Goal: Check status: Check status

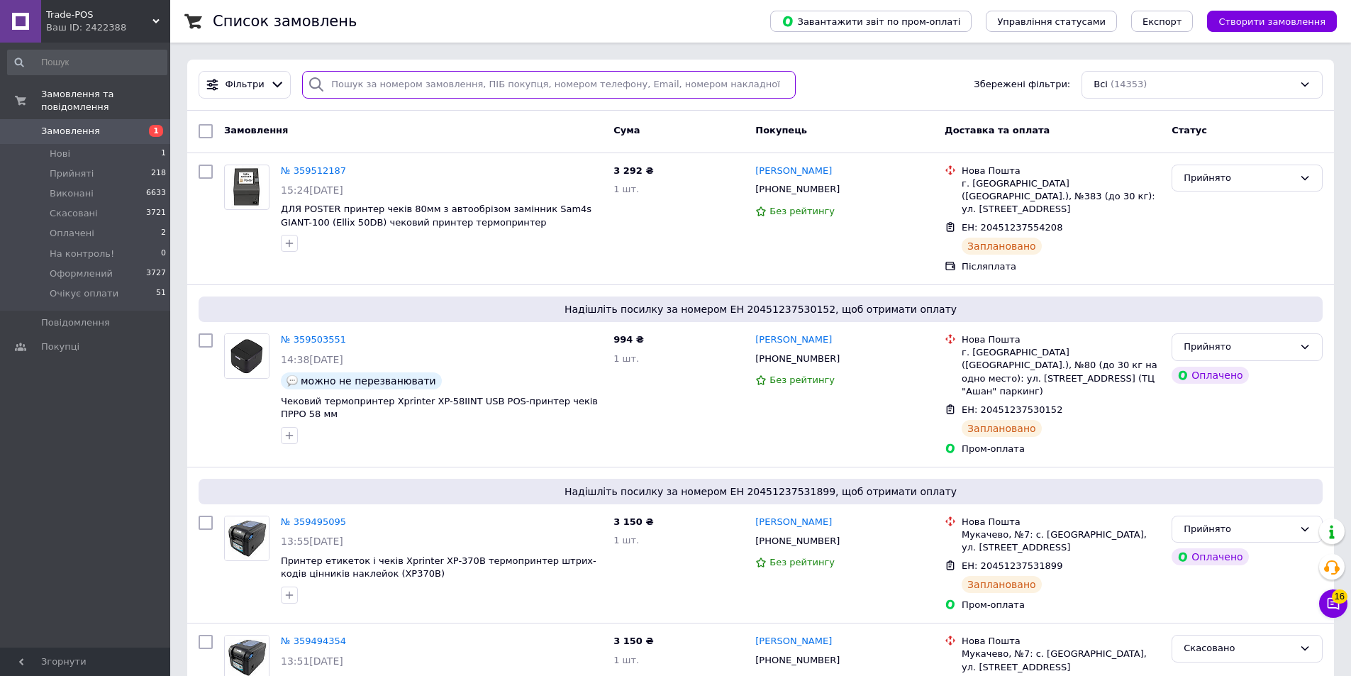
click at [349, 85] on input "search" at bounding box center [549, 85] width 494 height 28
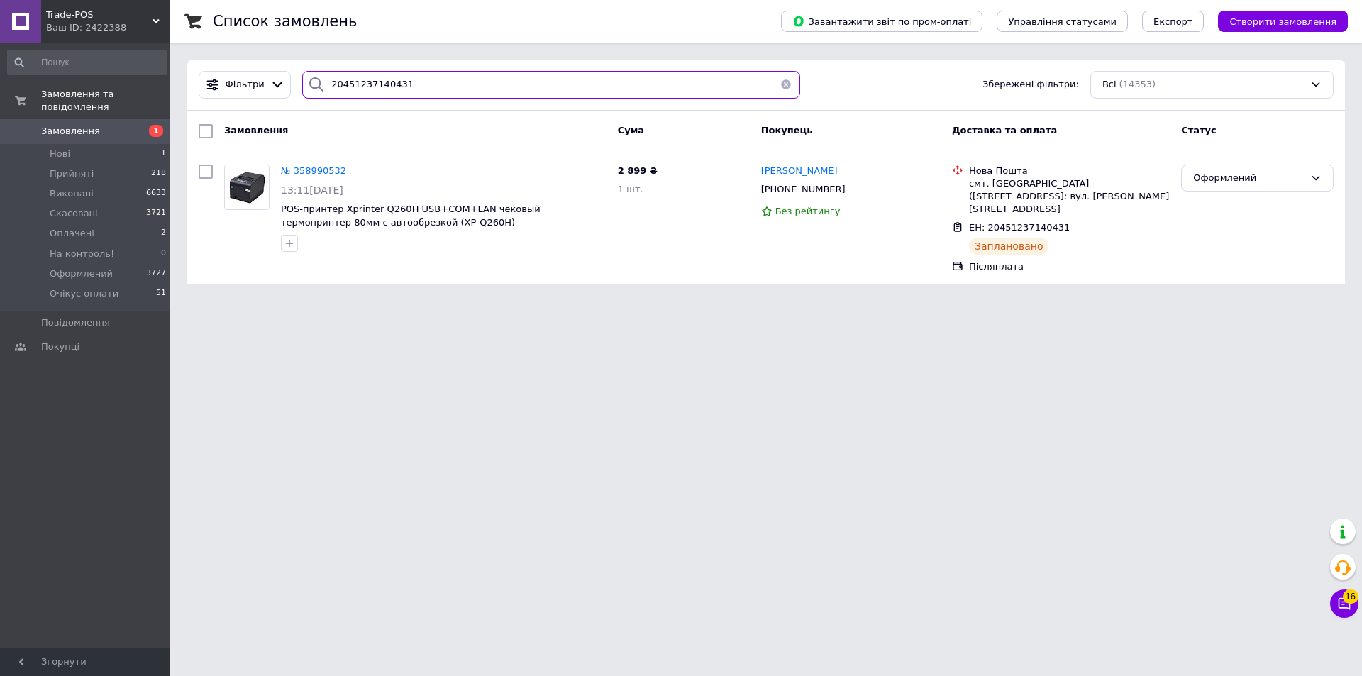
type input "20451237140431"
click at [160, 26] on div "Ваш ID: 2422388" at bounding box center [108, 27] width 124 height 13
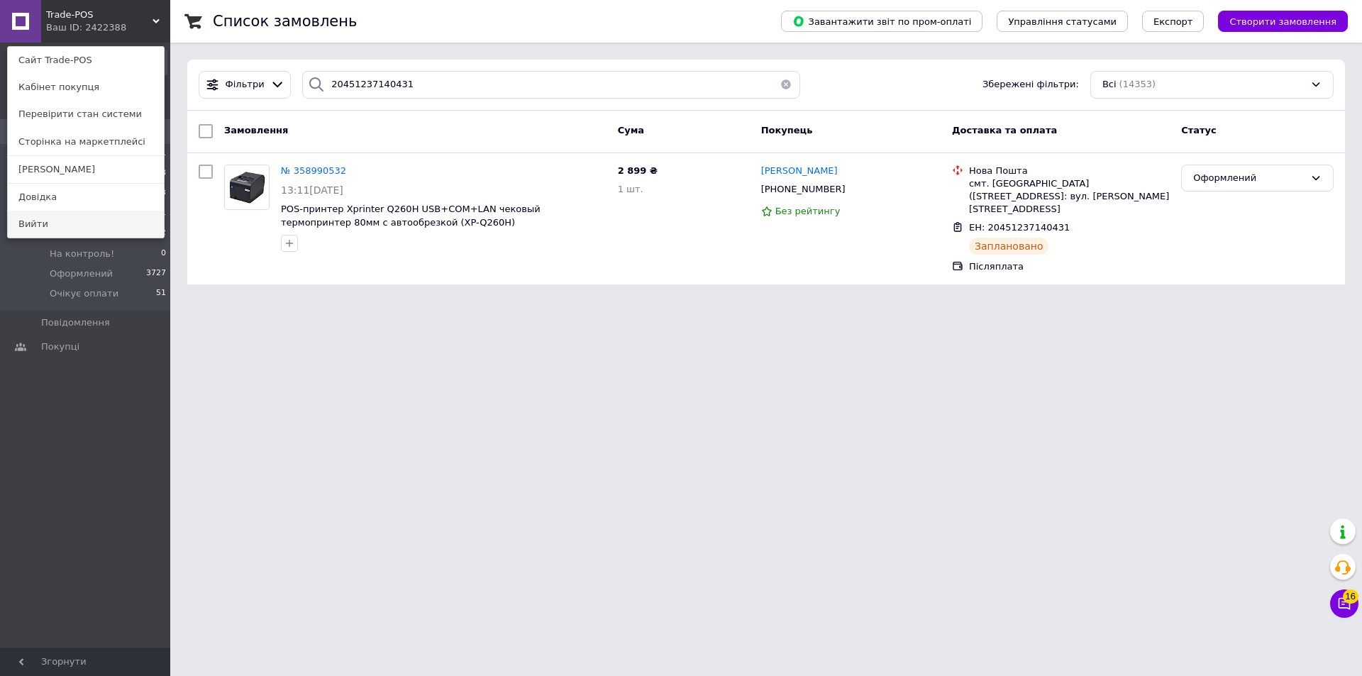
click at [41, 223] on link "Вийти" at bounding box center [86, 224] width 156 height 27
